Goal: Task Accomplishment & Management: Complete application form

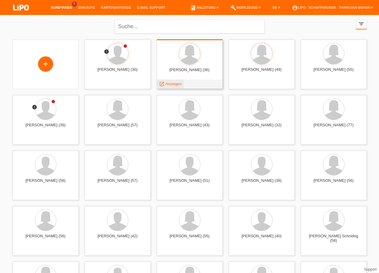
click at [177, 84] on span "Anzeigen" at bounding box center [173, 84] width 16 height 5
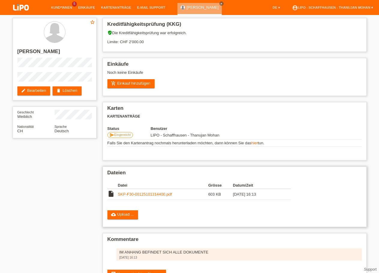
click at [147, 197] on link "SKP-F30-00125101314400.pdf" at bounding box center [145, 194] width 54 height 5
click at [23, 12] on img at bounding box center [21, 8] width 30 height 16
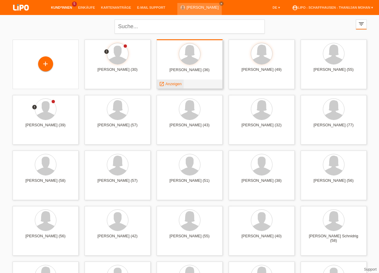
click at [179, 86] on div "launch Anzeigen" at bounding box center [170, 84] width 27 height 9
click at [179, 85] on span "Anzeigen" at bounding box center [173, 84] width 16 height 5
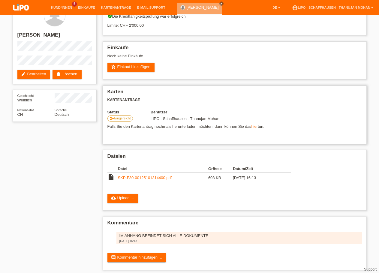
scroll to position [25, 0]
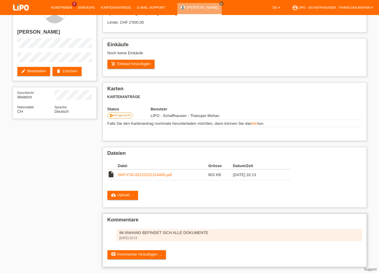
click at [147, 231] on div "IM ANHANG BEFINDET SICH ALLE DOKUMENTE" at bounding box center [238, 232] width 239 height 5
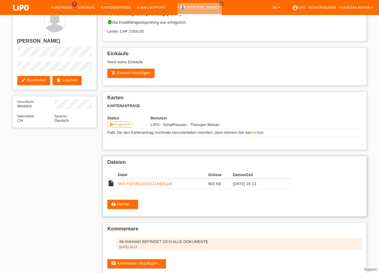
scroll to position [0, 0]
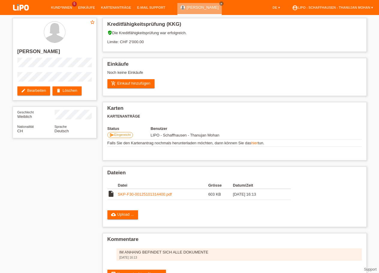
click at [26, 11] on img at bounding box center [21, 8] width 30 height 16
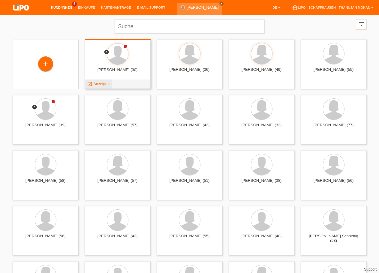
click at [107, 83] on span "Anzeigen" at bounding box center [101, 84] width 16 height 5
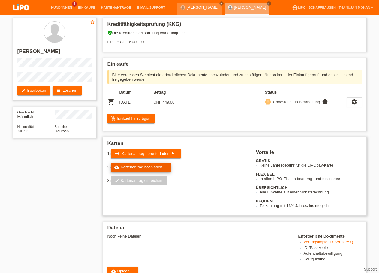
click at [142, 170] on link "cloud_upload Kartenantrag hochladen ..." at bounding box center [141, 167] width 60 height 9
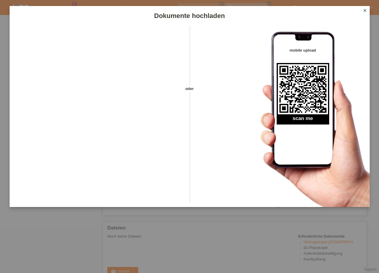
click at [365, 8] on icon "close" at bounding box center [364, 10] width 5 height 5
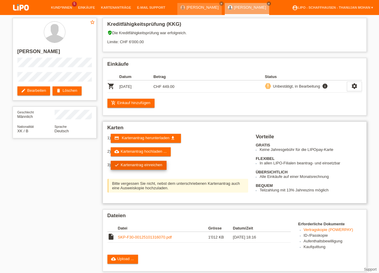
click at [149, 168] on link "check Kartenantrag einreichen" at bounding box center [139, 165] width 56 height 9
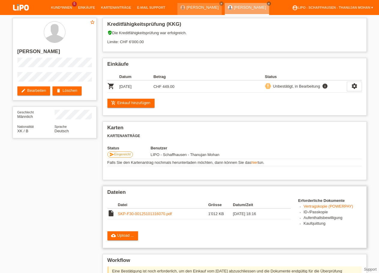
scroll to position [61, 0]
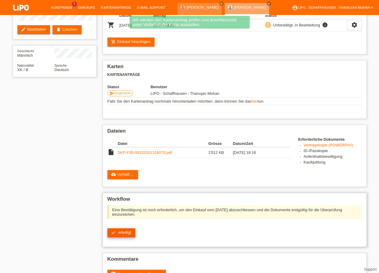
click at [129, 236] on link "check erledigt" at bounding box center [121, 232] width 28 height 9
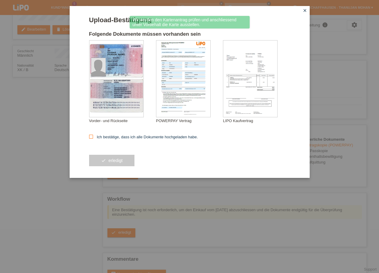
click at [106, 136] on label "Ich bestätige, dass ich alle Dokumente hochgeladen habe." at bounding box center [143, 137] width 109 height 5
click at [93, 136] on input "Ich bestätige, dass ich alle Dokumente hochgeladen habe." at bounding box center [91, 137] width 4 height 4
checkbox input "true"
click at [107, 162] on button "check erledigt" at bounding box center [112, 160] width 46 height 11
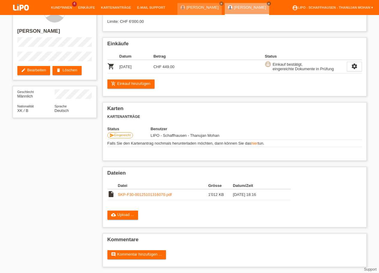
scroll to position [26, 0]
click at [118, 254] on link "comment Kommentar hinzufügen ..." at bounding box center [136, 254] width 59 height 9
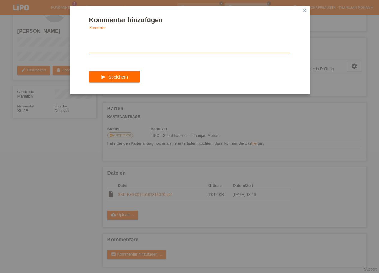
paste textarea "IM ANHANG BEFINDET SICH ALLE DOKUMENTE"
type textarea "IM ANHANG BEFINDET SICH ALLE DOKUMENTE"
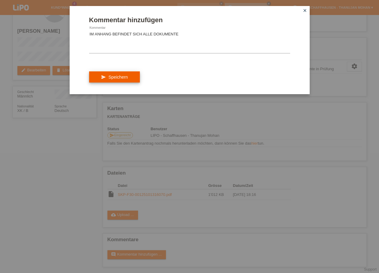
click at [133, 83] on button "send Speichern" at bounding box center [114, 76] width 51 height 11
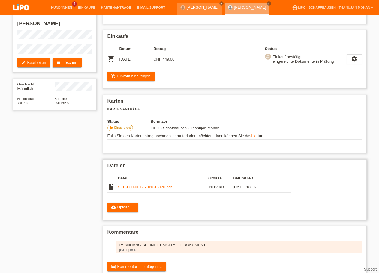
scroll to position [31, 0]
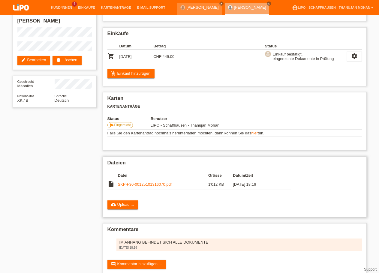
click at [142, 187] on link "SKP-F30-00125101316070.pdf" at bounding box center [145, 184] width 54 height 5
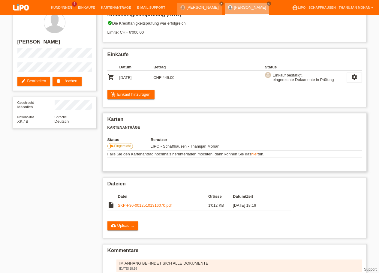
scroll to position [0, 0]
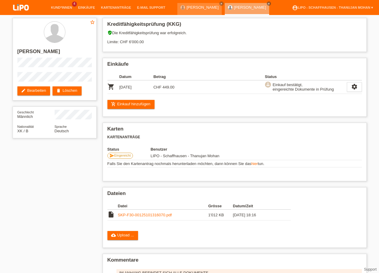
click at [19, 6] on img at bounding box center [21, 8] width 30 height 16
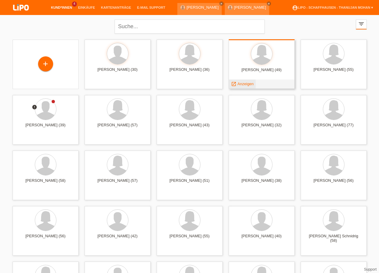
click at [248, 85] on span "Anzeigen" at bounding box center [245, 84] width 16 height 5
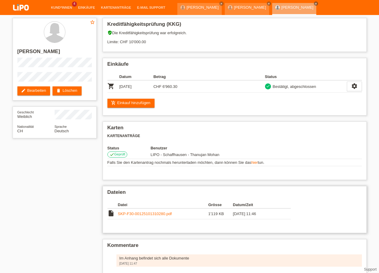
click at [140, 216] on link "SKP-F30-00125101310280.pdf" at bounding box center [145, 214] width 54 height 5
